Goal: Information Seeking & Learning: Check status

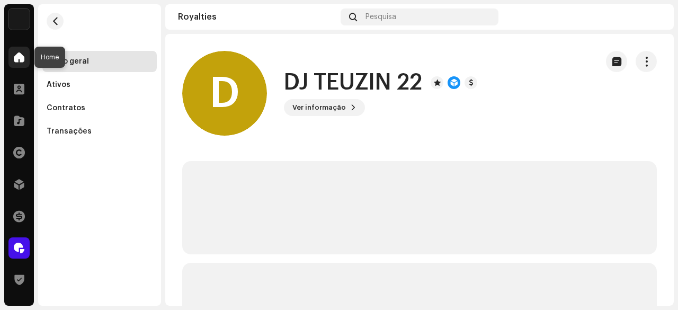
click at [20, 58] on span at bounding box center [19, 57] width 11 height 8
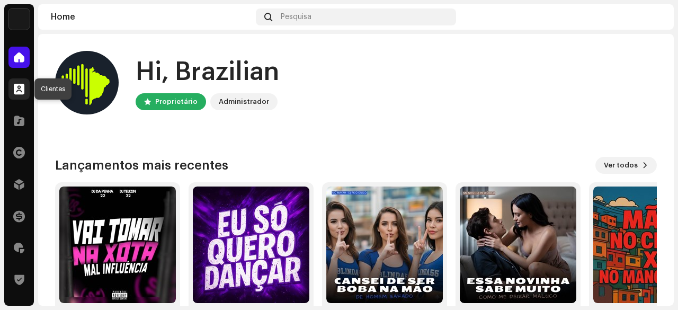
click at [18, 85] on span at bounding box center [19, 89] width 11 height 8
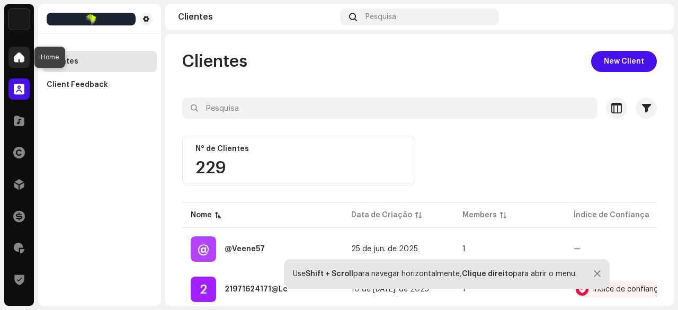
click at [17, 59] on span at bounding box center [19, 57] width 11 height 8
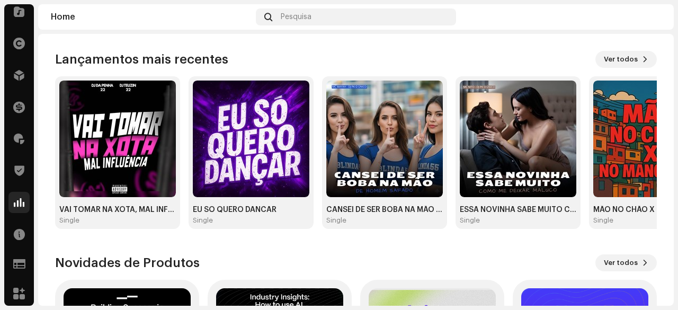
scroll to position [111, 0]
click at [20, 196] on span at bounding box center [19, 200] width 11 height 8
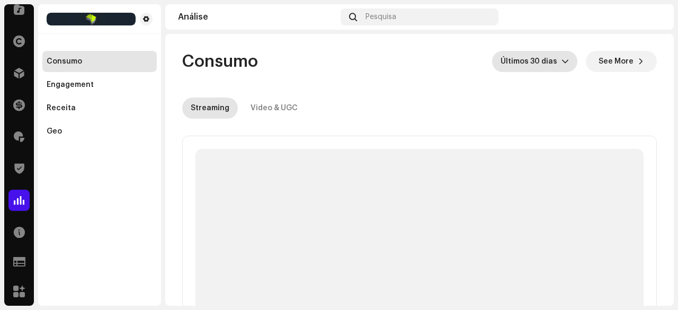
click at [537, 63] on span "Últimos 30 dias" at bounding box center [531, 61] width 61 height 21
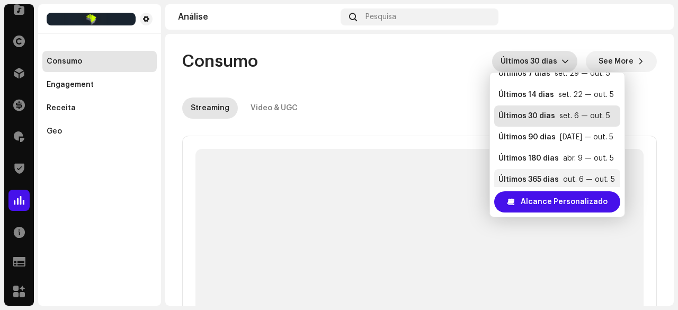
scroll to position [21, 0]
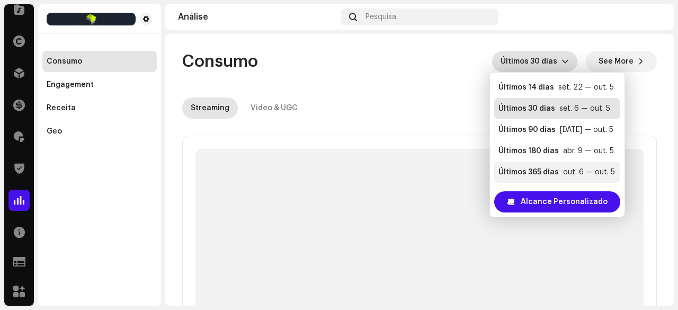
click at [556, 171] on div "Últimos 365 dias" at bounding box center [529, 172] width 60 height 11
